Goal: Task Accomplishment & Management: Manage account settings

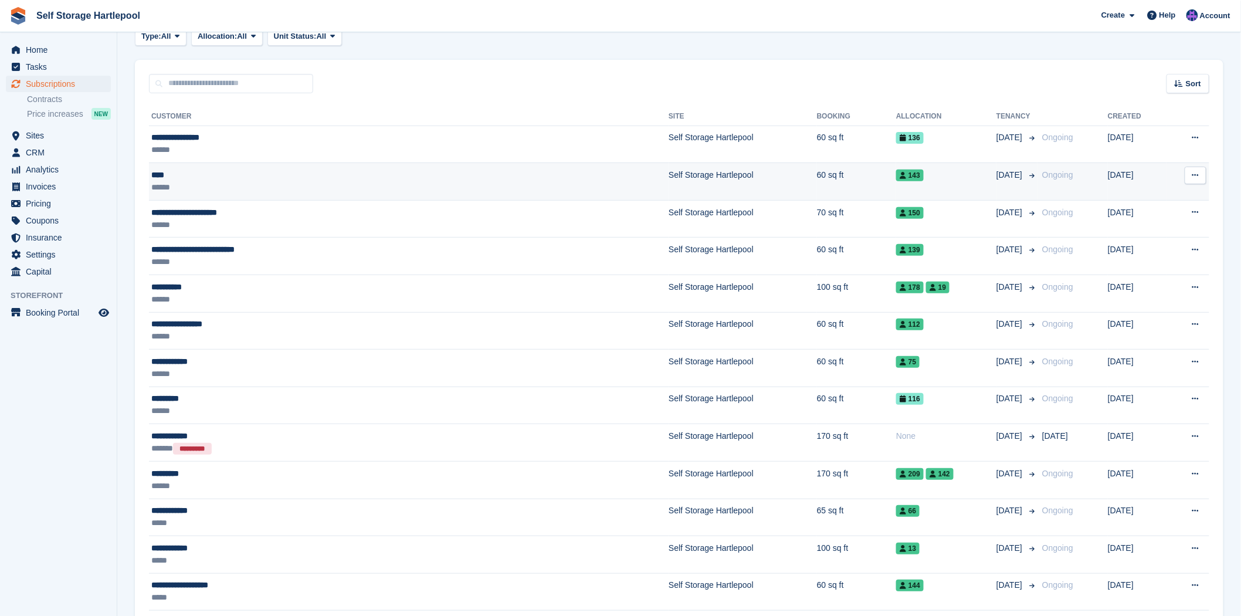
scroll to position [65, 0]
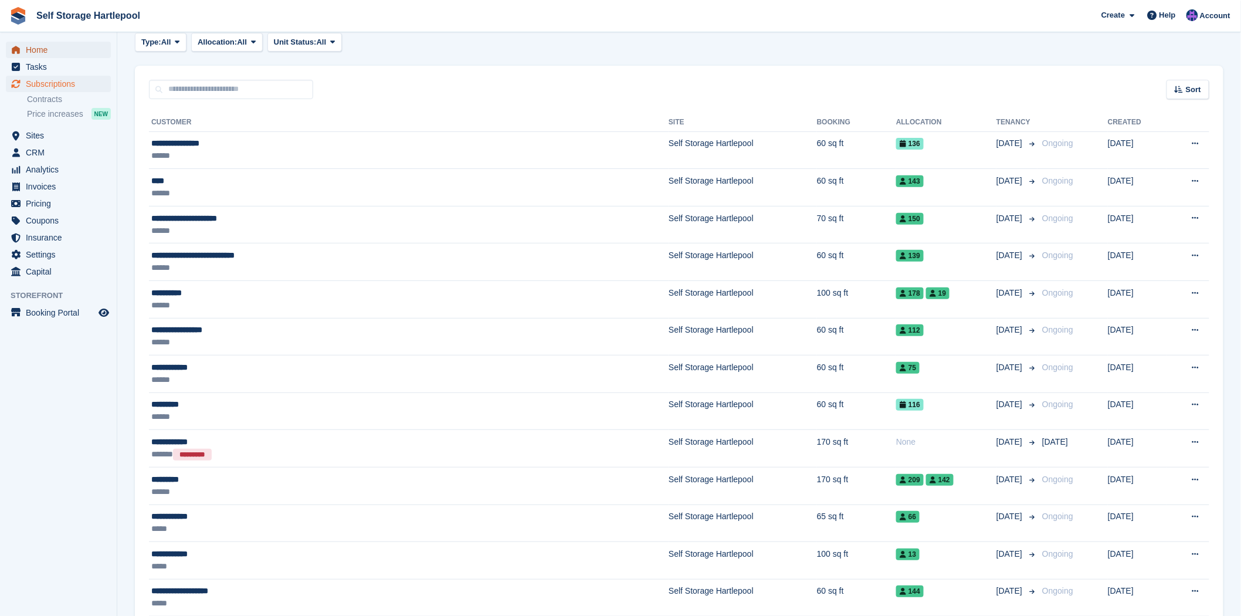
click at [32, 49] on span "Home" at bounding box center [61, 50] width 70 height 16
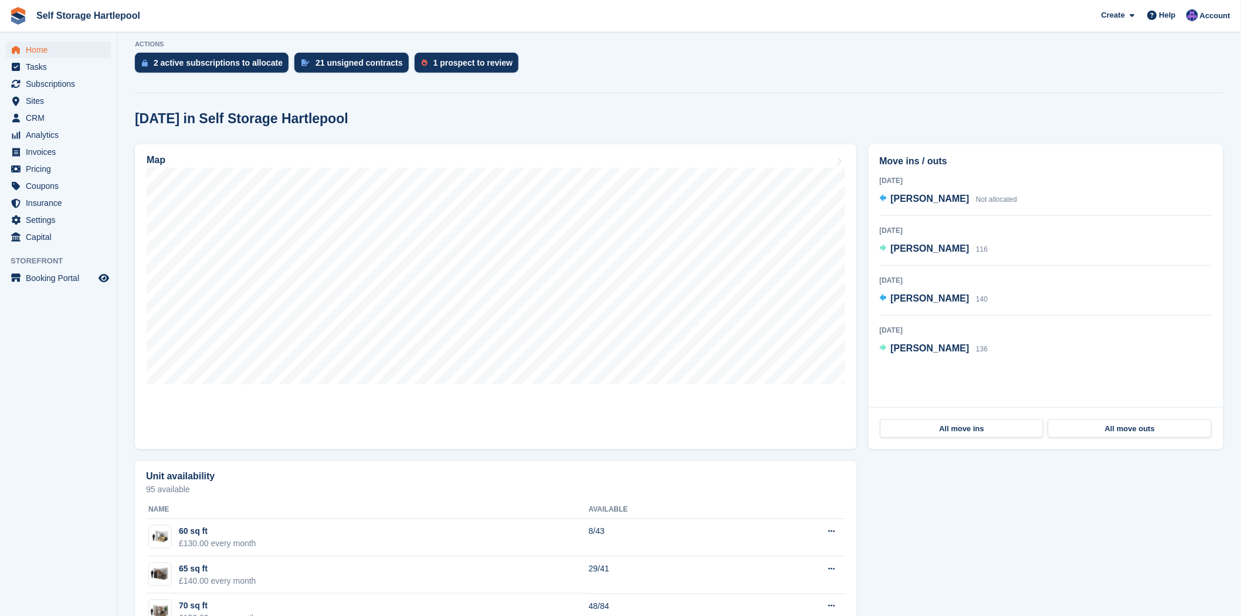
scroll to position [260, 0]
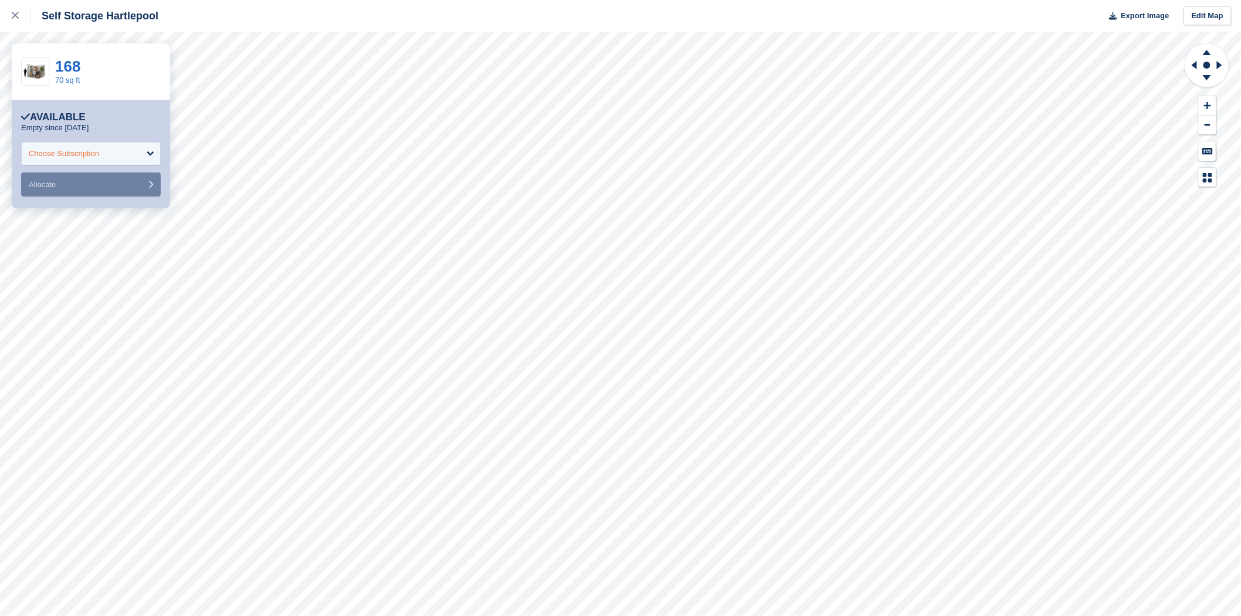
click at [120, 156] on div "Choose Subscription" at bounding box center [91, 153] width 140 height 23
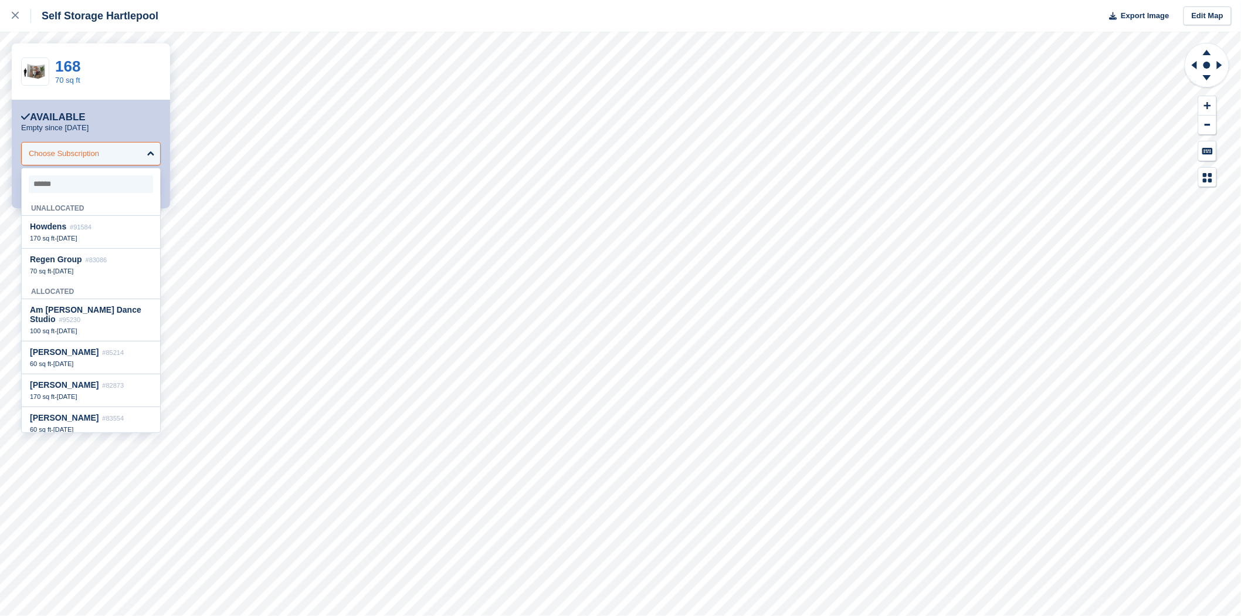
click at [120, 156] on div "Choose Subscription" at bounding box center [91, 153] width 140 height 23
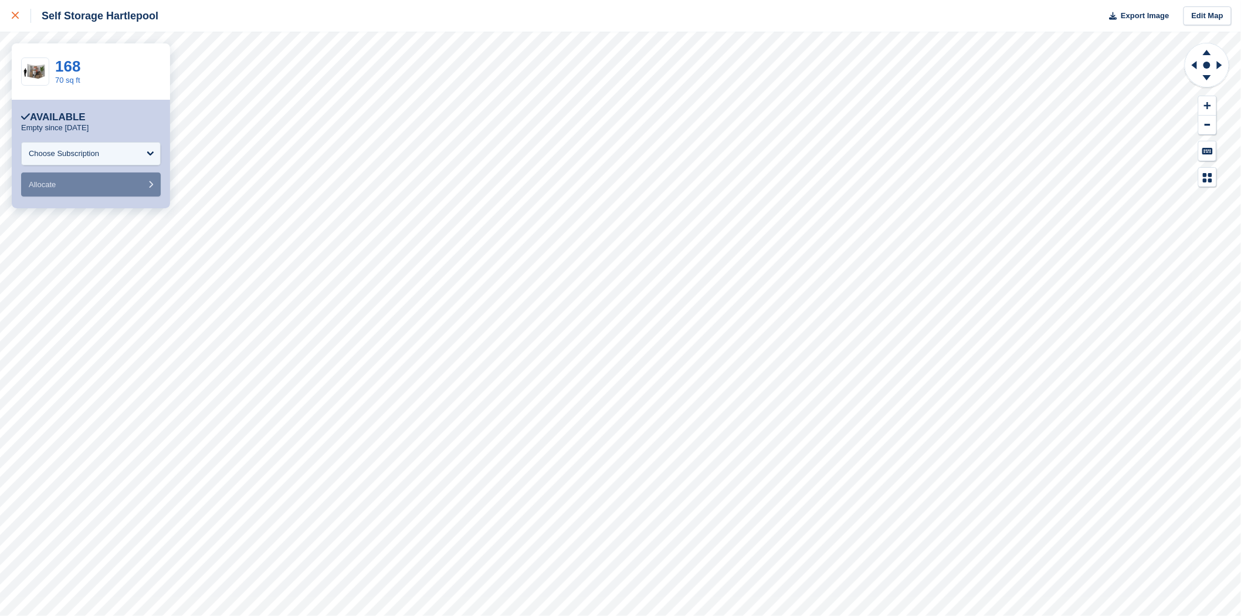
click at [13, 14] on icon at bounding box center [15, 15] width 7 height 7
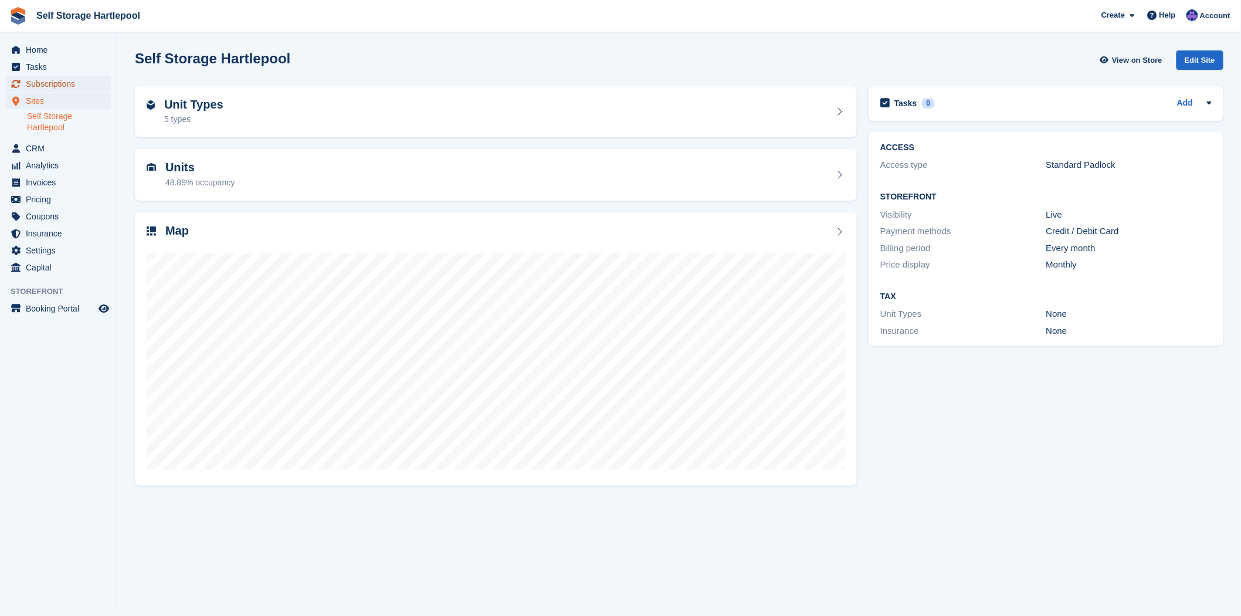
click at [51, 86] on span "Subscriptions" at bounding box center [61, 84] width 70 height 16
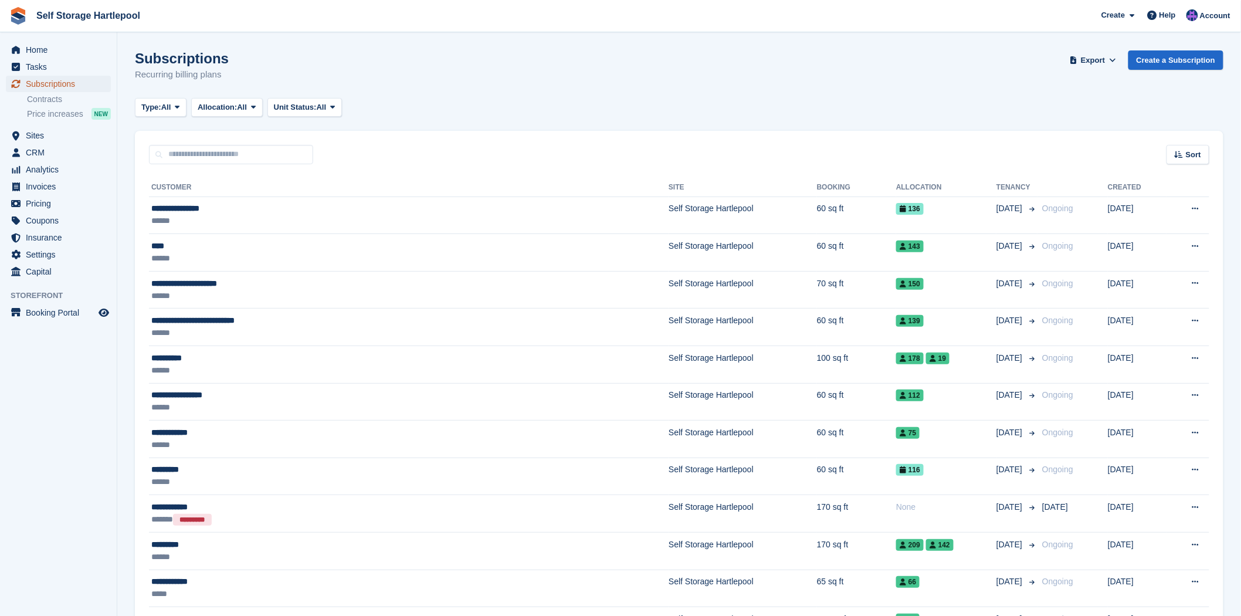
click at [55, 82] on span "Subscriptions" at bounding box center [61, 84] width 70 height 16
click at [36, 54] on span "Home" at bounding box center [61, 50] width 70 height 16
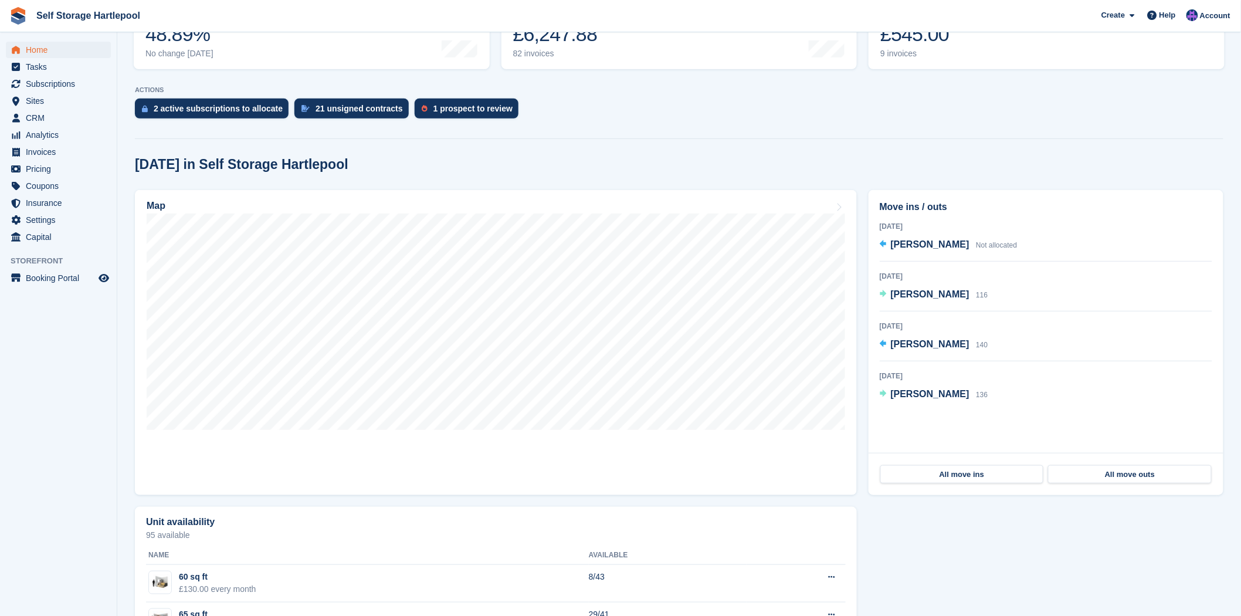
scroll to position [195, 0]
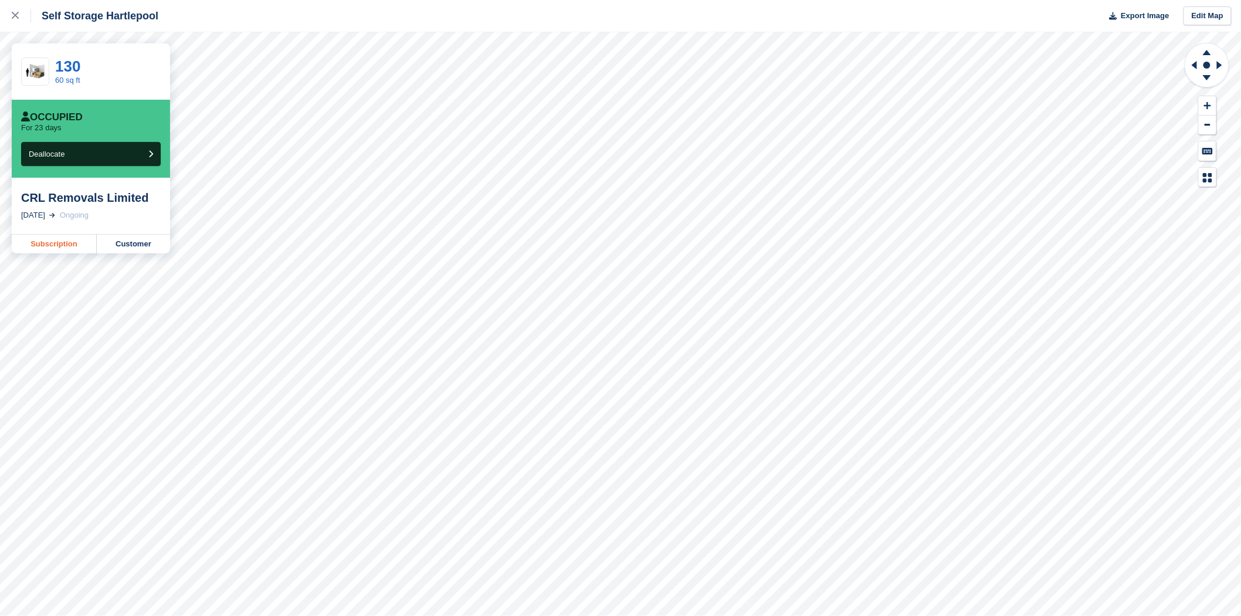
click at [45, 247] on link "Subscription" at bounding box center [54, 244] width 85 height 19
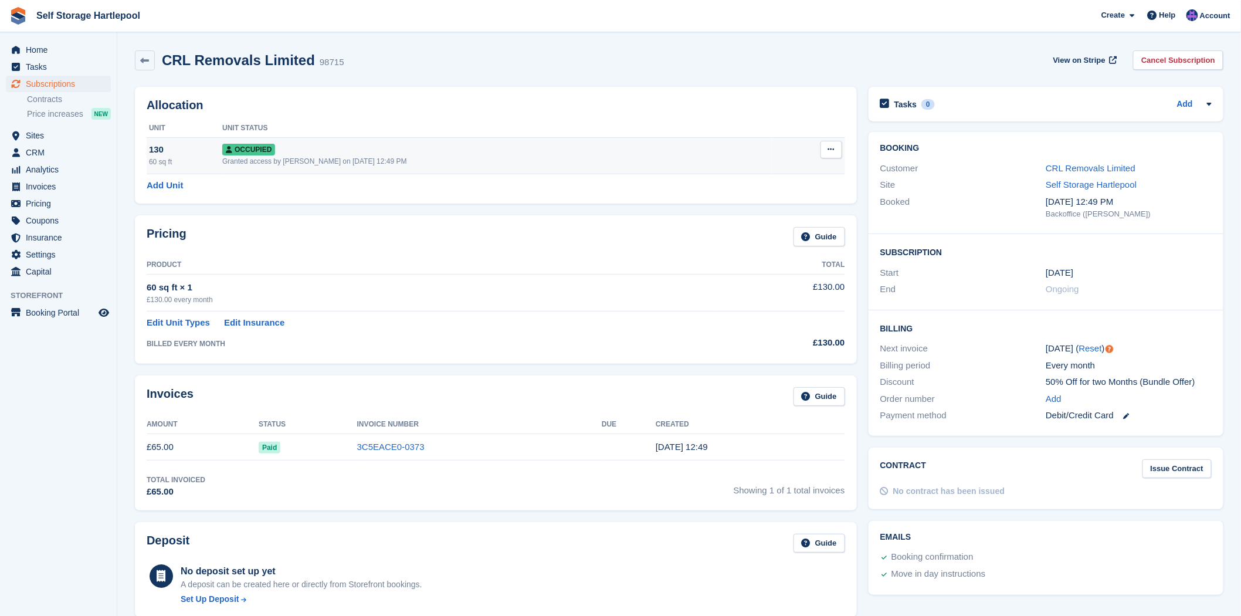
click at [820, 154] on button at bounding box center [831, 150] width 22 height 18
click at [765, 216] on p "Deallocate" at bounding box center [786, 212] width 102 height 15
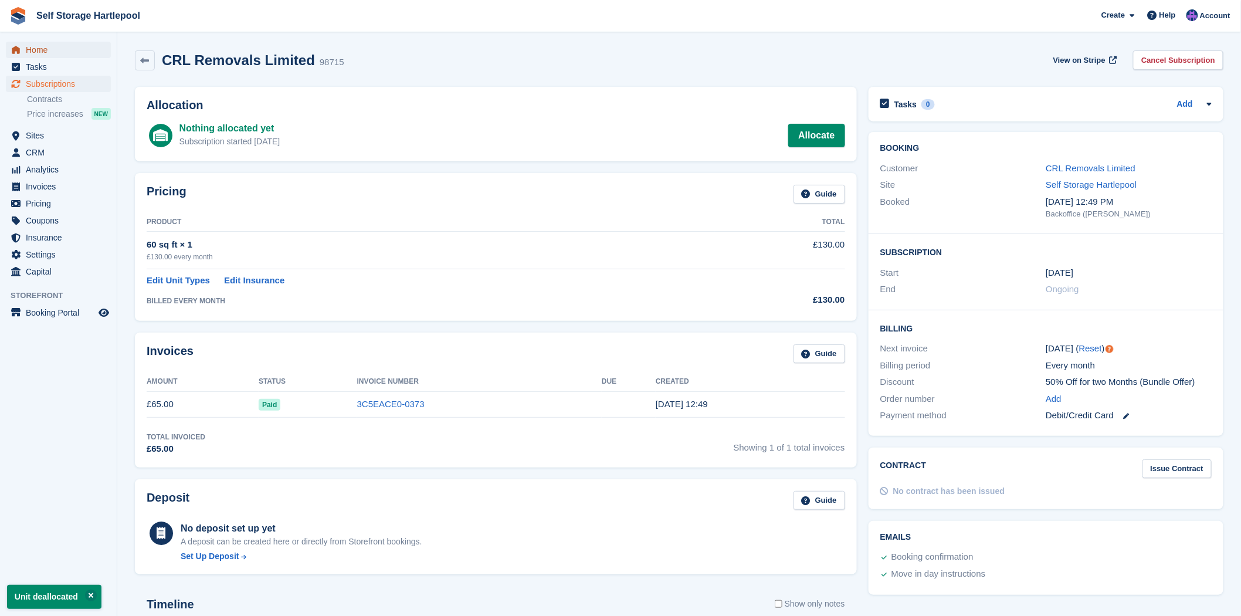
click at [59, 53] on span "Home" at bounding box center [61, 50] width 70 height 16
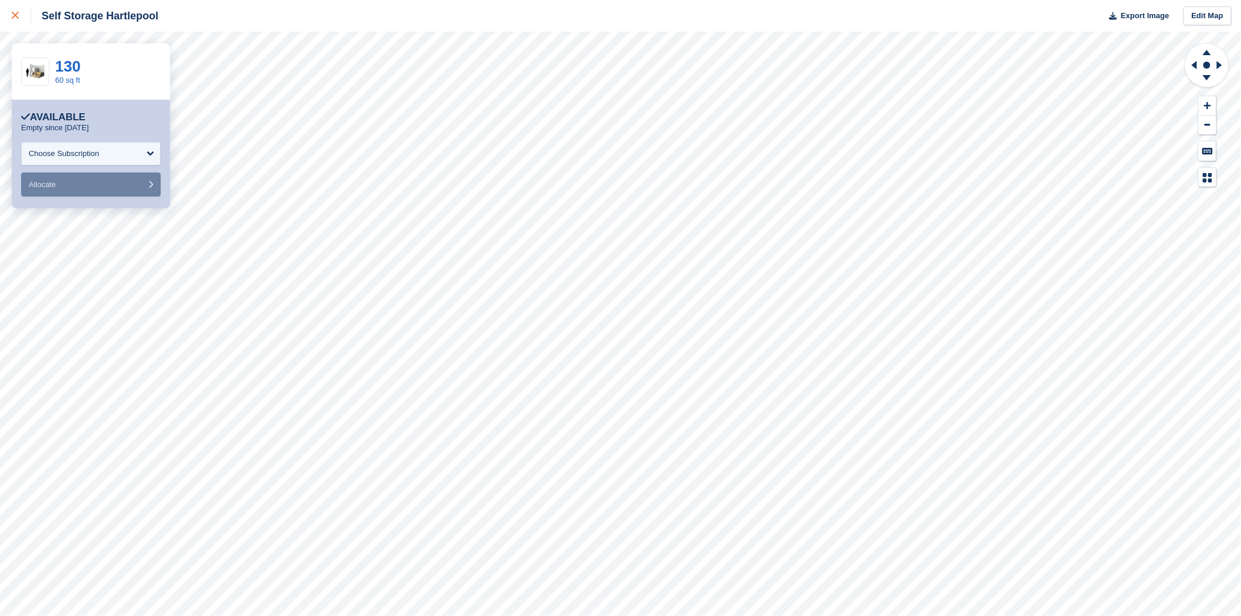
click at [16, 16] on icon at bounding box center [15, 15] width 7 height 7
